Goal: Navigation & Orientation: Find specific page/section

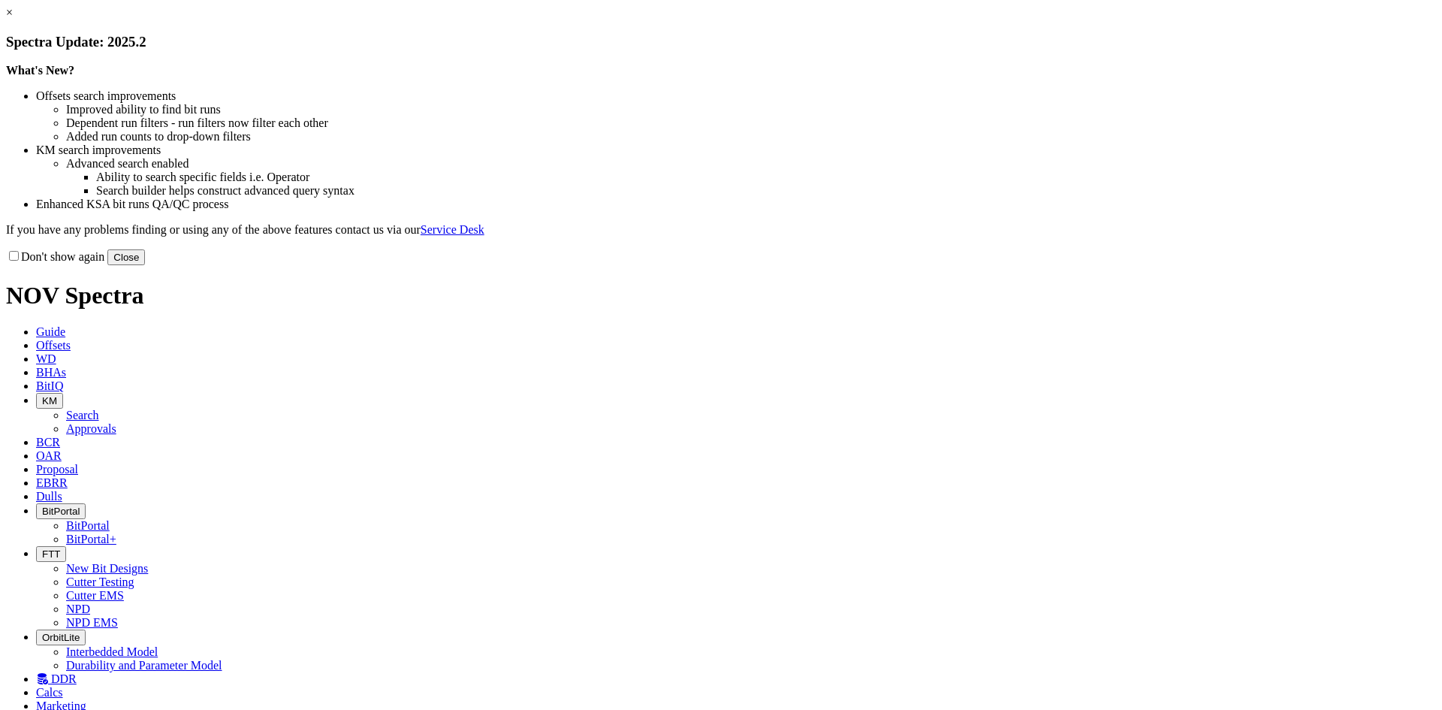
click at [145, 265] on button "Close" at bounding box center [126, 257] width 38 height 16
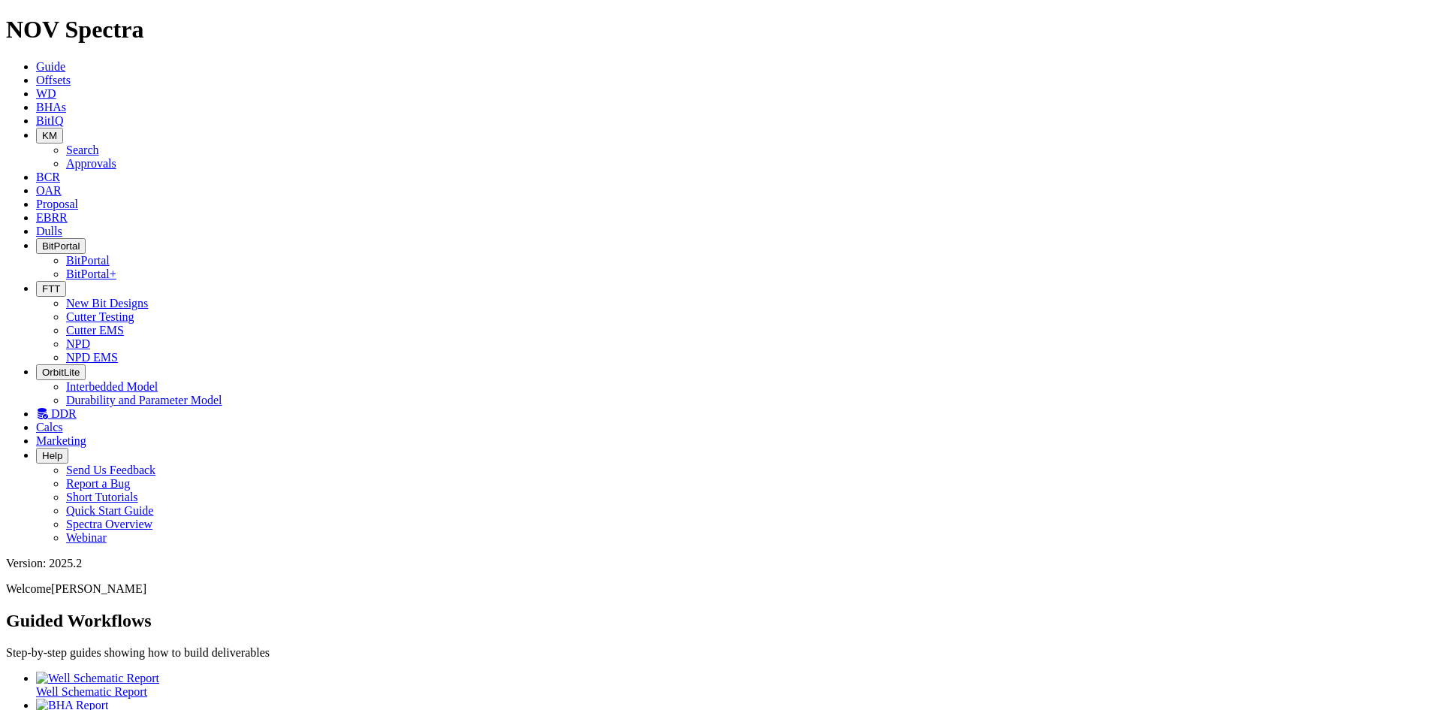
click at [62, 225] on span "Dulls" at bounding box center [49, 231] width 26 height 13
click at [36, 211] on icon at bounding box center [36, 217] width 0 height 13
click at [78, 198] on link "Proposal" at bounding box center [57, 204] width 42 height 13
click at [62, 184] on span "OAR" at bounding box center [49, 190] width 26 height 13
click at [57, 130] on span "KM" at bounding box center [49, 135] width 15 height 11
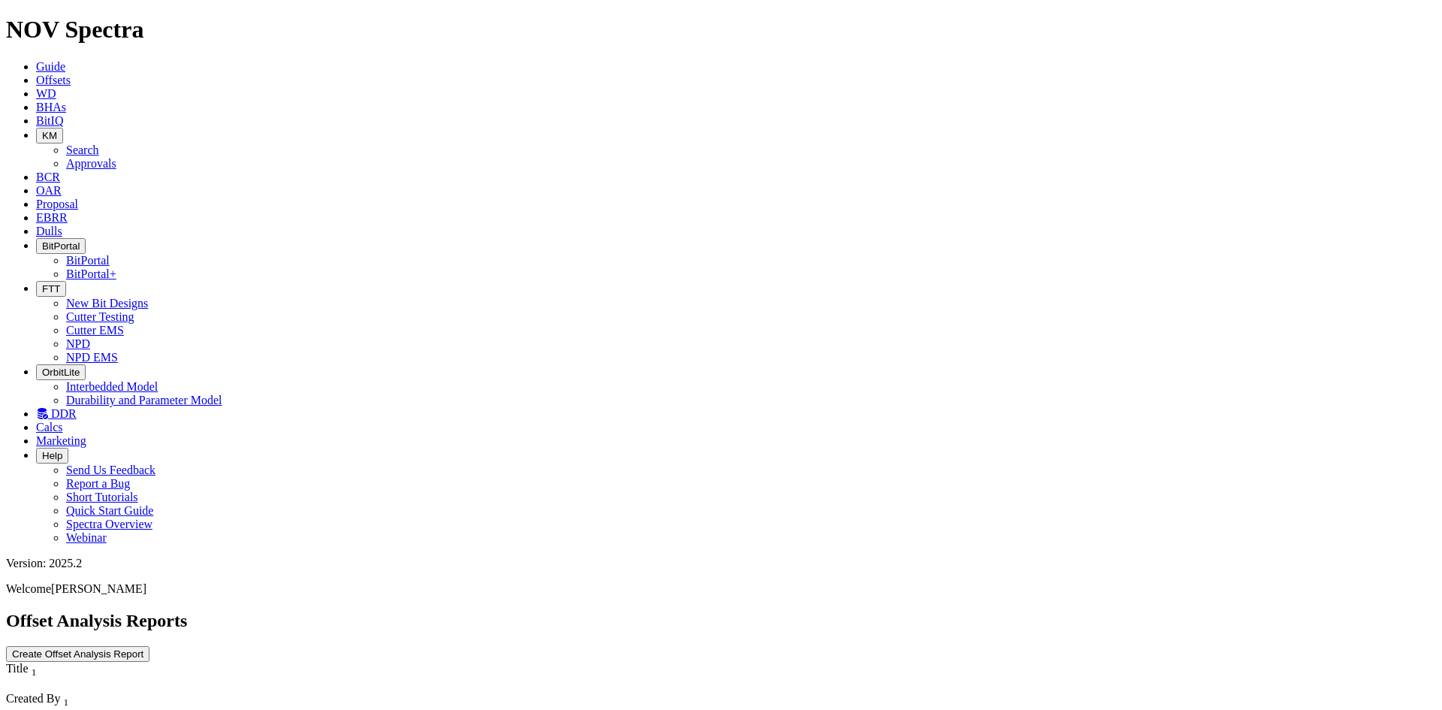
click at [116, 157] on link "Approvals" at bounding box center [91, 163] width 50 height 13
click at [42, 130] on icon "button" at bounding box center [42, 135] width 0 height 11
click at [99, 143] on link "Search" at bounding box center [82, 149] width 33 height 13
click at [154, 709] on button "button" at bounding box center [148, 716] width 12 height 5
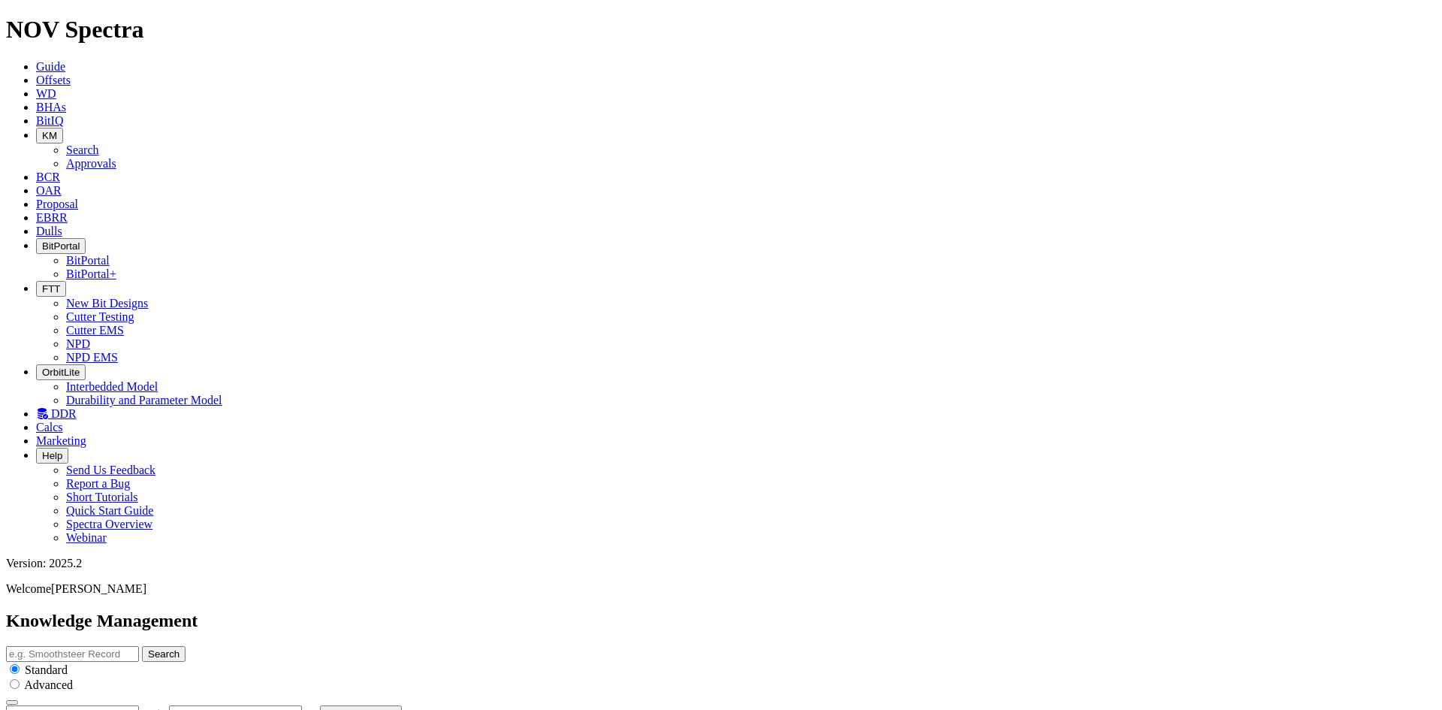
type input "[DATE]"
click at [36, 114] on icon at bounding box center [36, 120] width 0 height 13
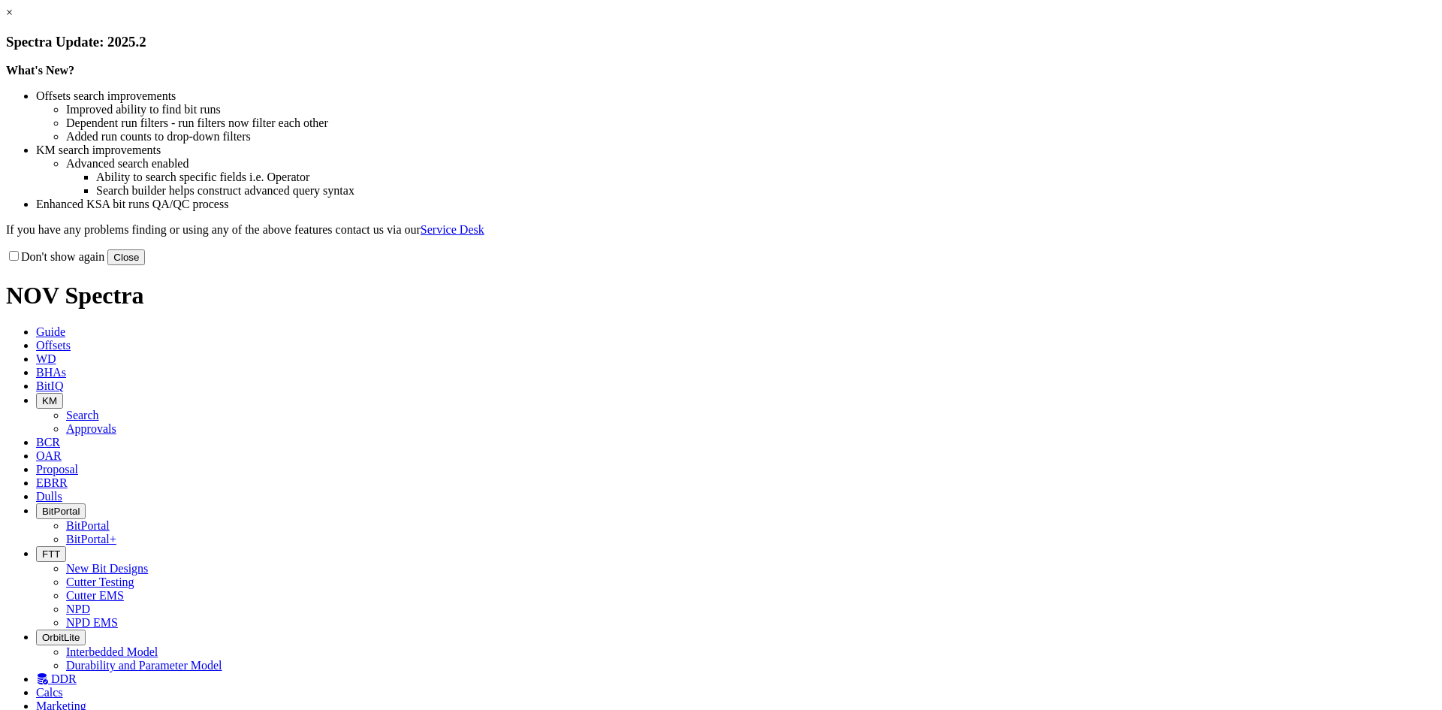
click at [145, 265] on button "Close" at bounding box center [126, 257] width 38 height 16
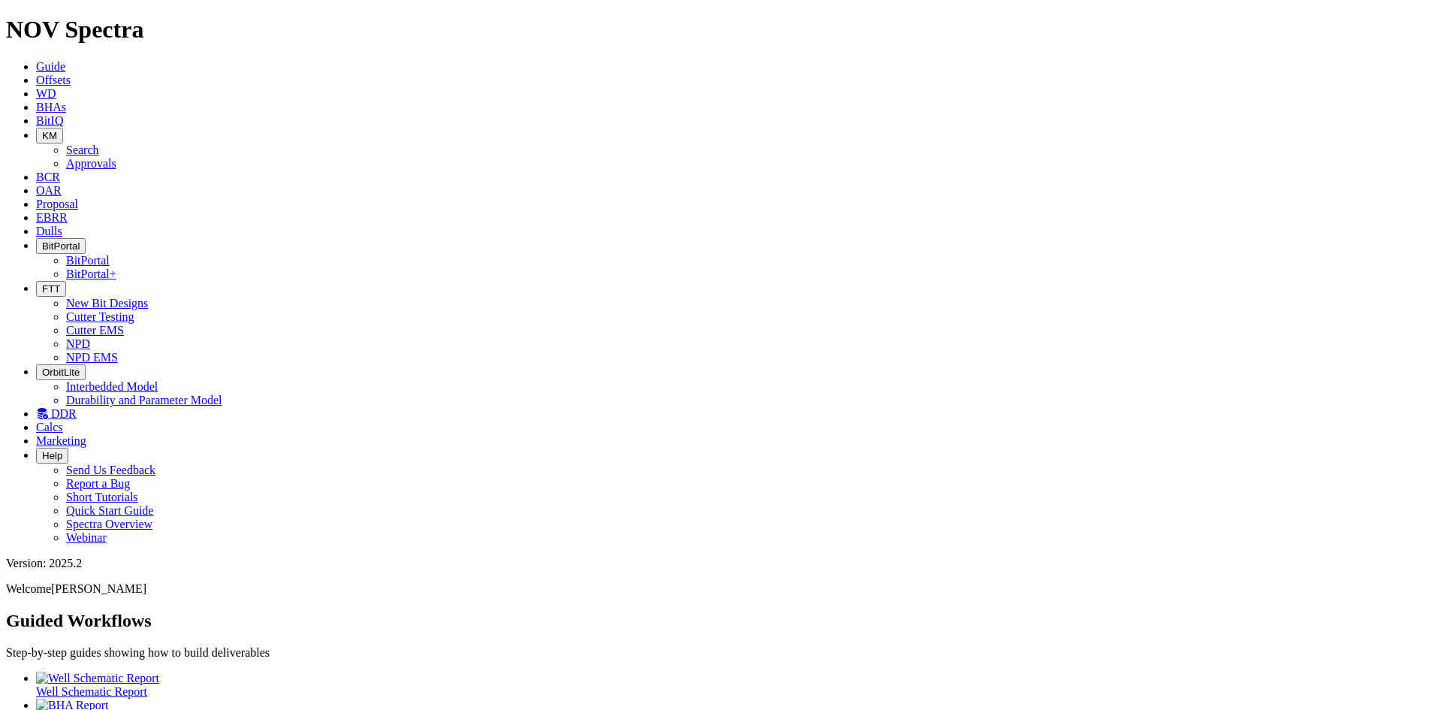
click at [80, 240] on span "BitPortal" at bounding box center [61, 245] width 38 height 11
click at [116, 267] on link "BitPortal+" at bounding box center [91, 273] width 50 height 13
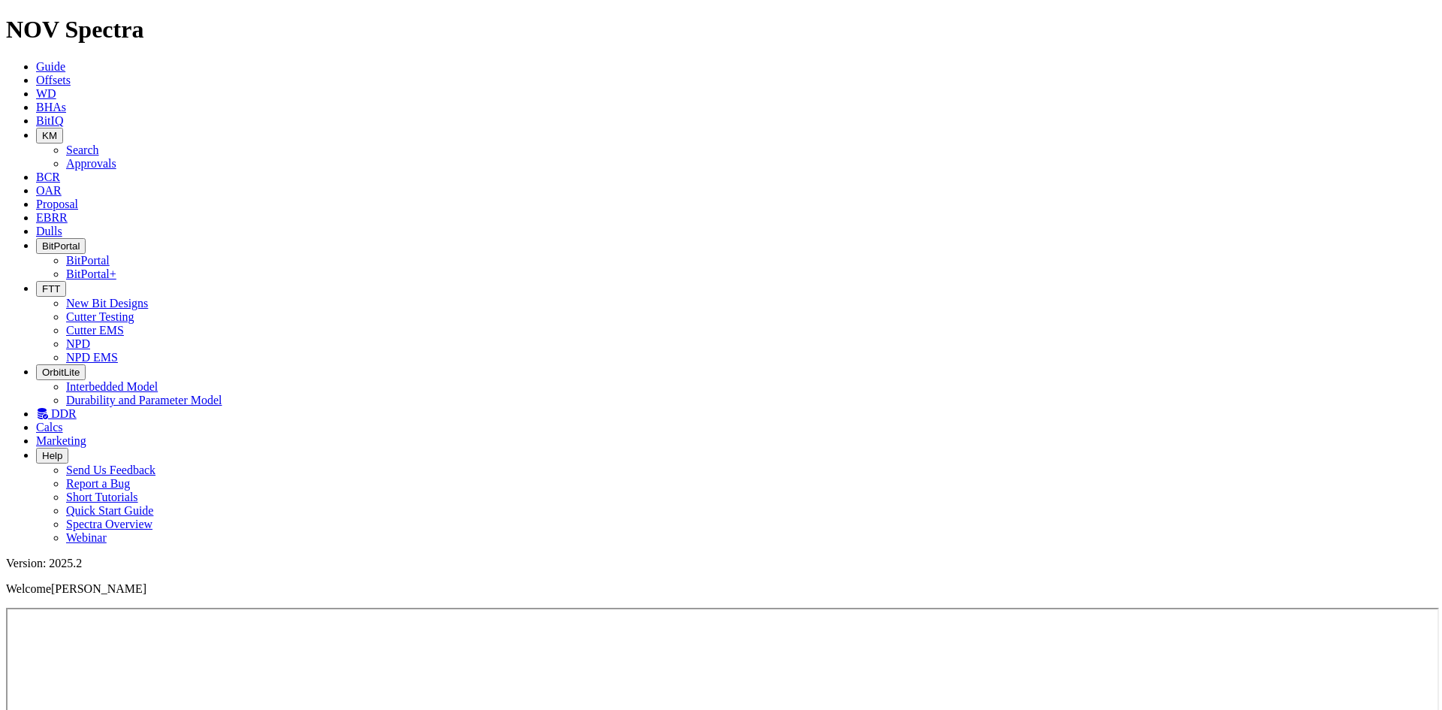
click at [42, 240] on icon "button" at bounding box center [42, 245] width 0 height 11
click at [110, 254] on link "BitPortal" at bounding box center [88, 260] width 44 height 13
